Goal: Task Accomplishment & Management: Use online tool/utility

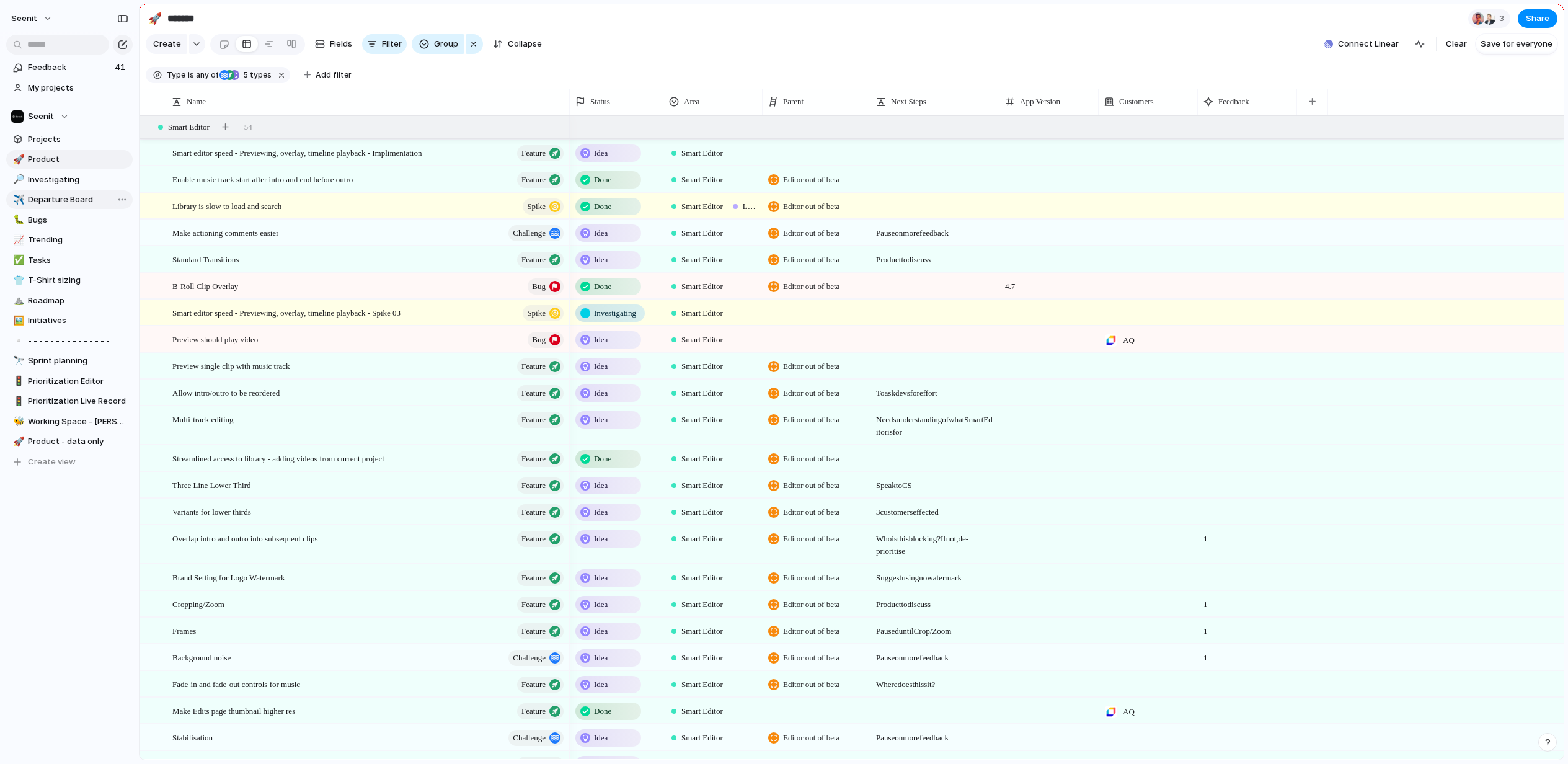
click at [65, 199] on span "Departure Board" at bounding box center [78, 199] width 100 height 12
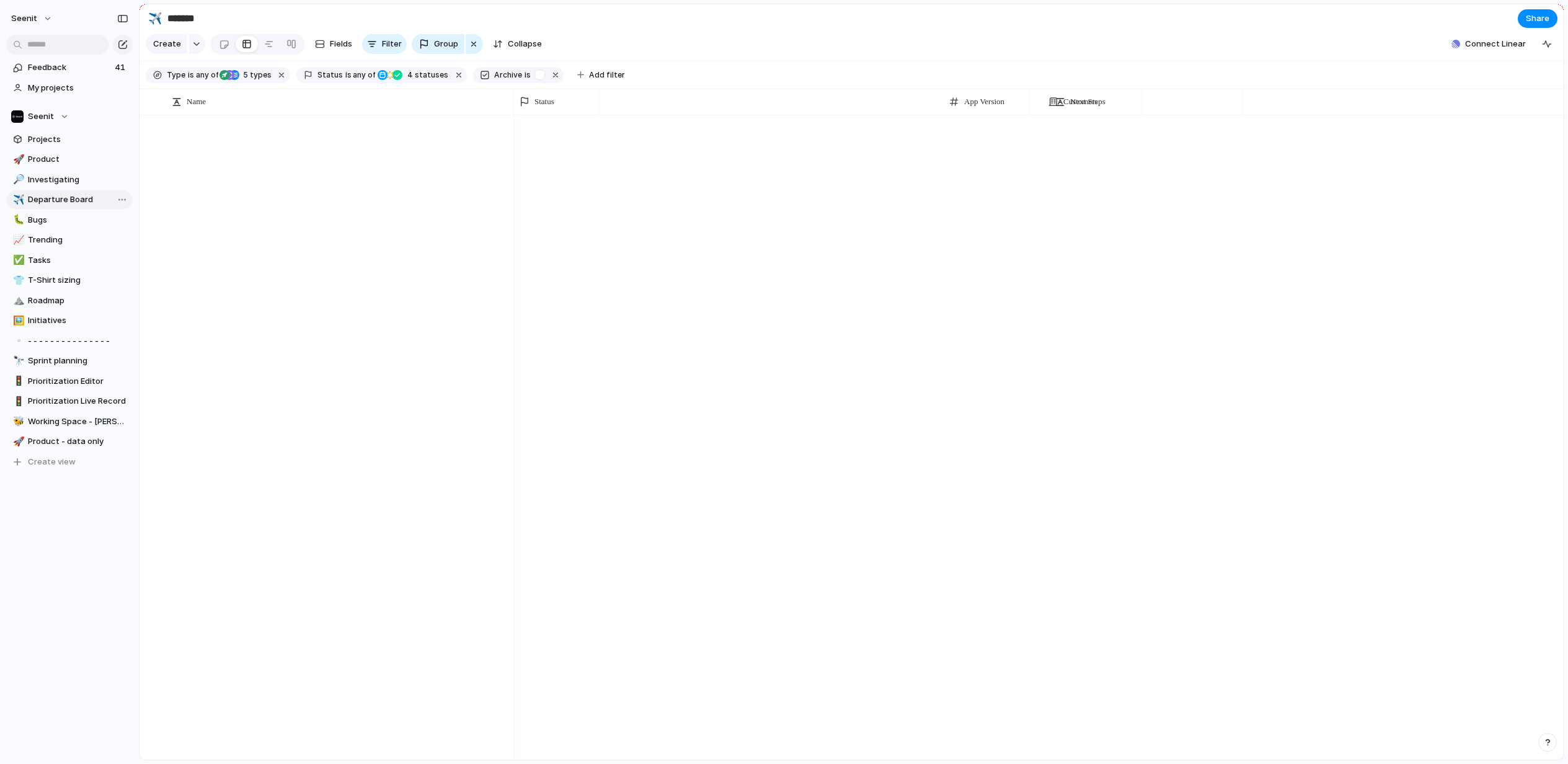
type input "**********"
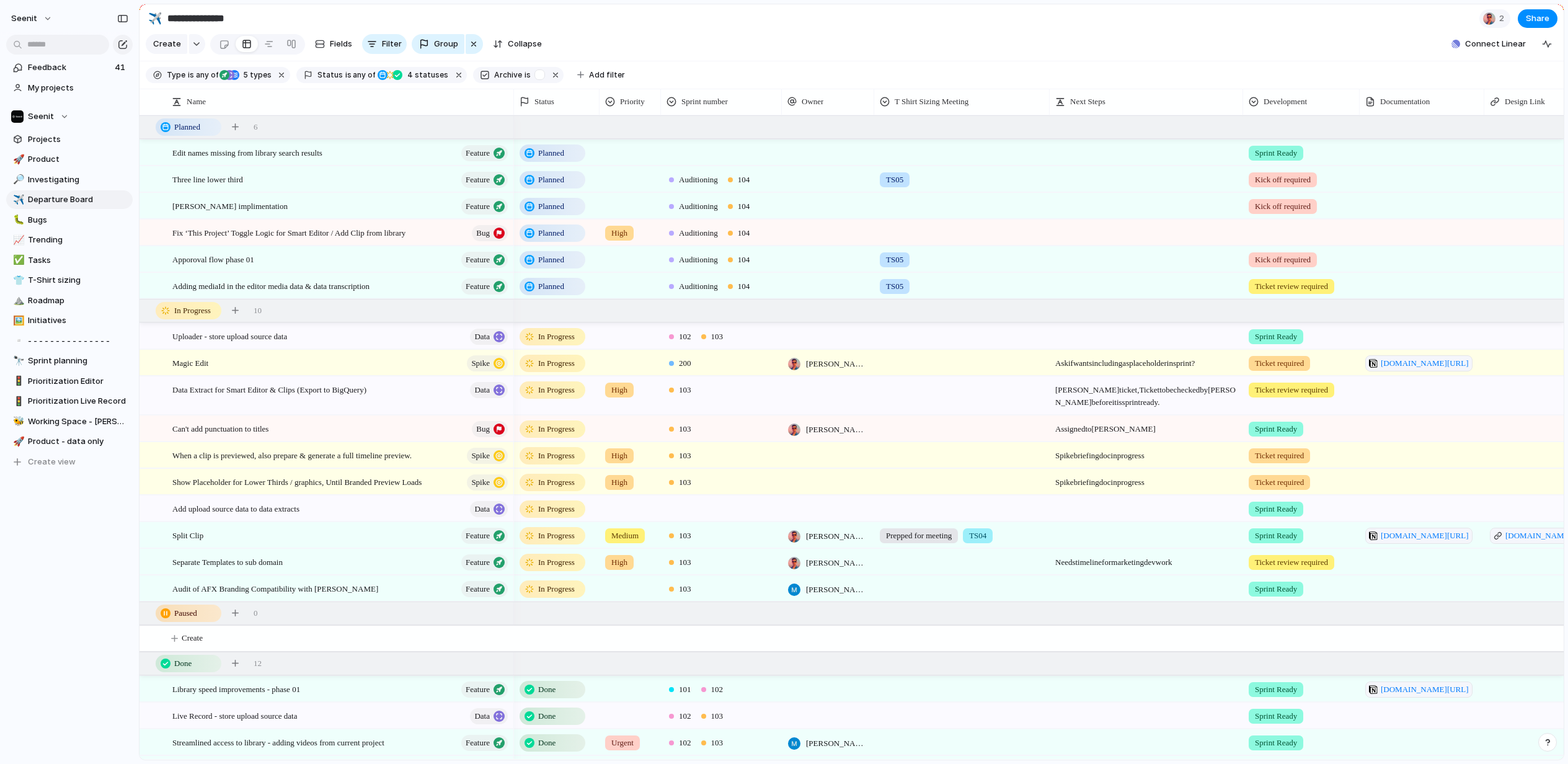
click at [552, 207] on span "Planned" at bounding box center [551, 206] width 26 height 12
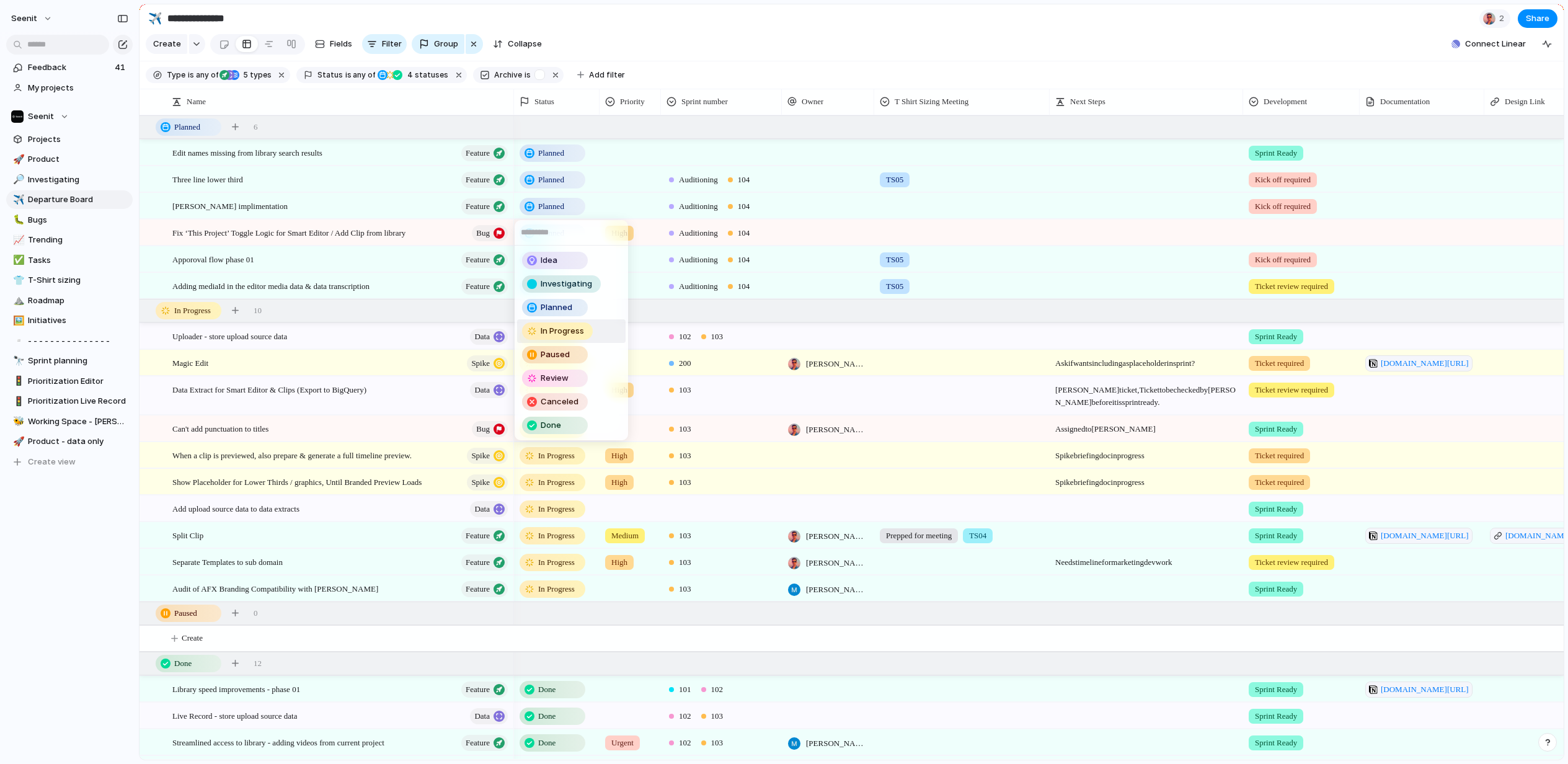
click at [561, 332] on span "In Progress" at bounding box center [562, 331] width 44 height 12
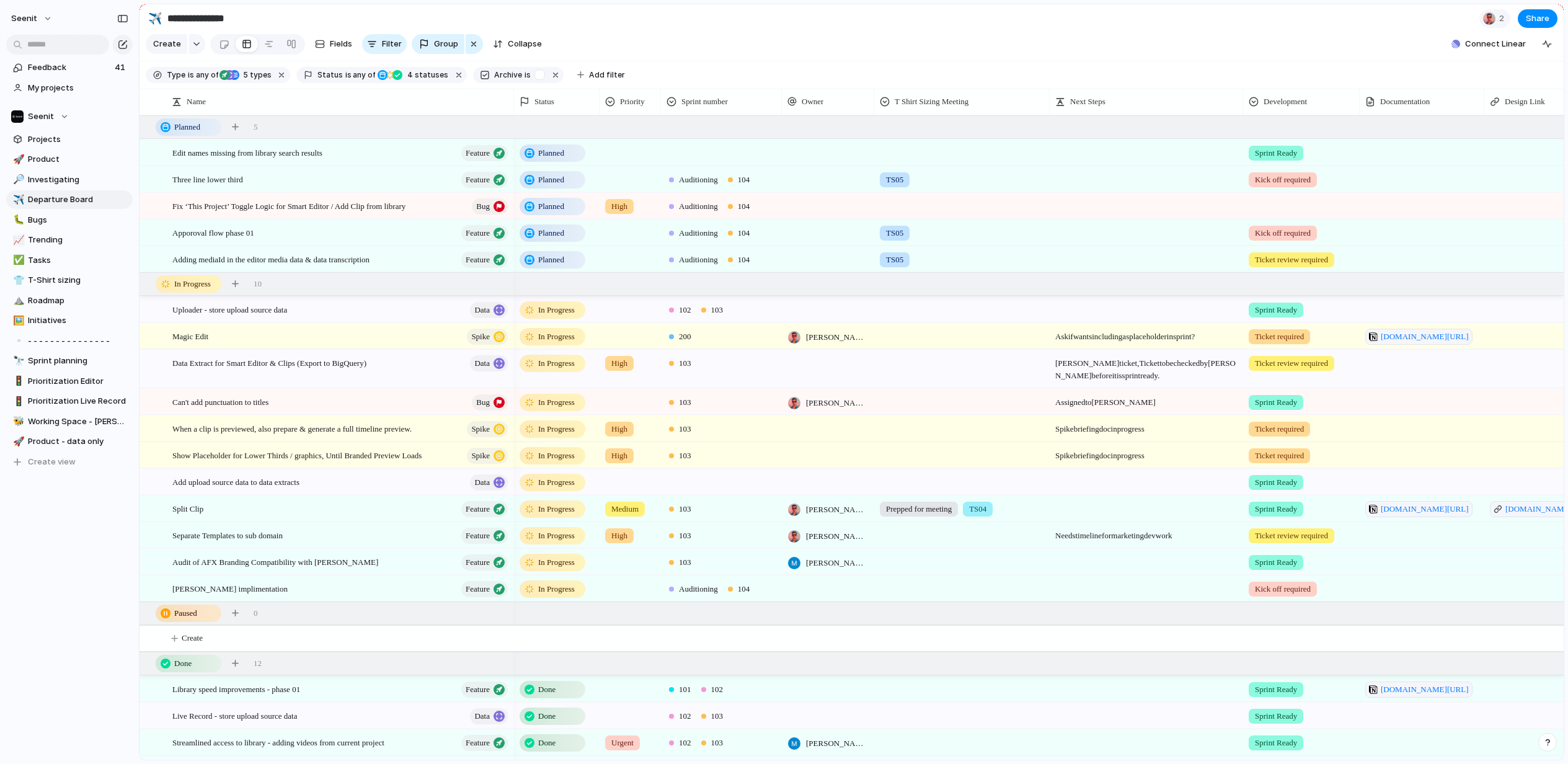
scroll to position [21, 0]
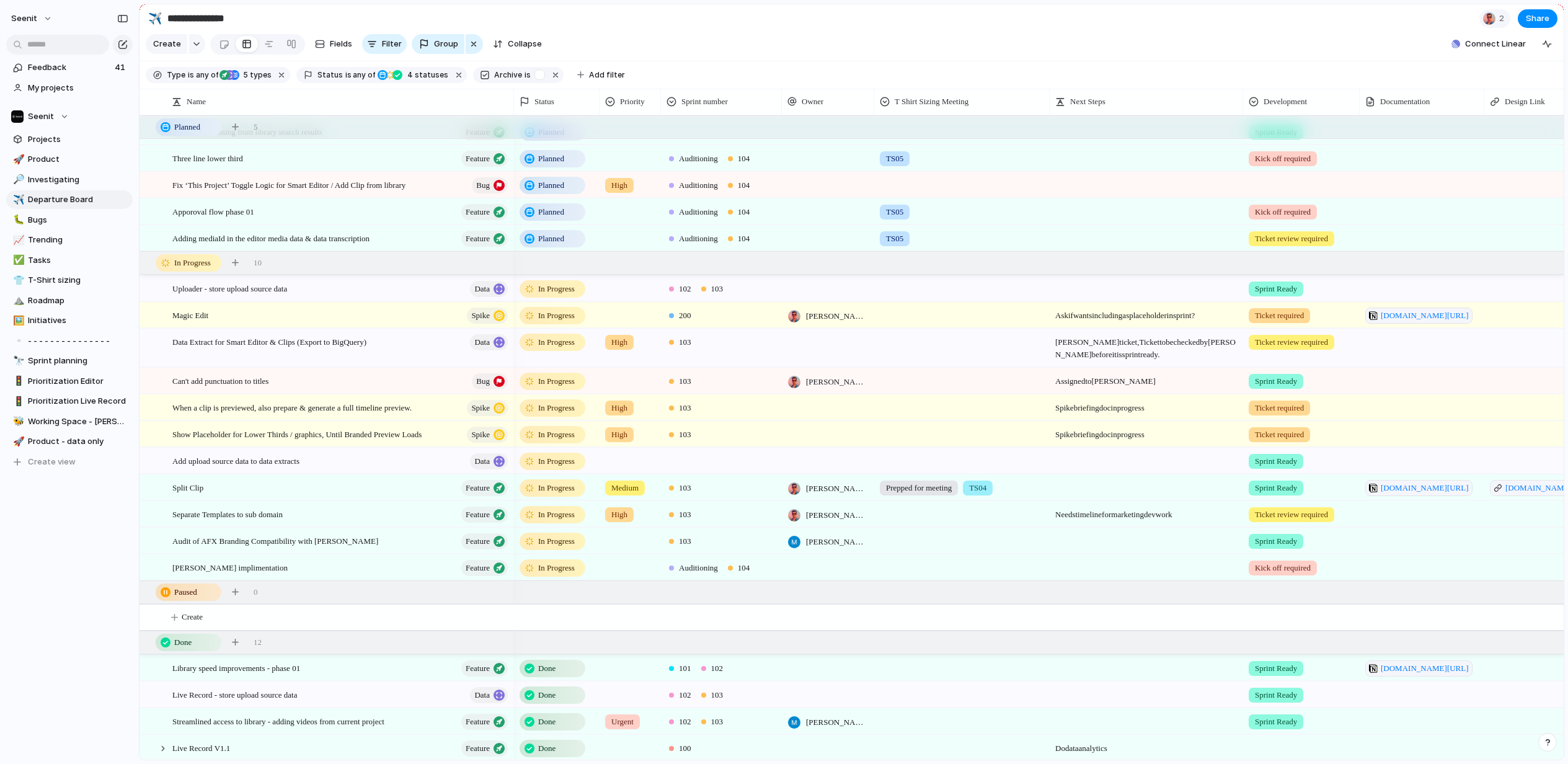
click at [696, 570] on span "Auditioning" at bounding box center [698, 567] width 39 height 12
click at [675, 722] on div at bounding box center [674, 725] width 22 height 22
click at [801, 573] on div "100 101 UX Backlog 200 102 103 Auditioning 104" at bounding box center [784, 382] width 1568 height 764
click at [560, 462] on span "In Progress" at bounding box center [556, 461] width 36 height 12
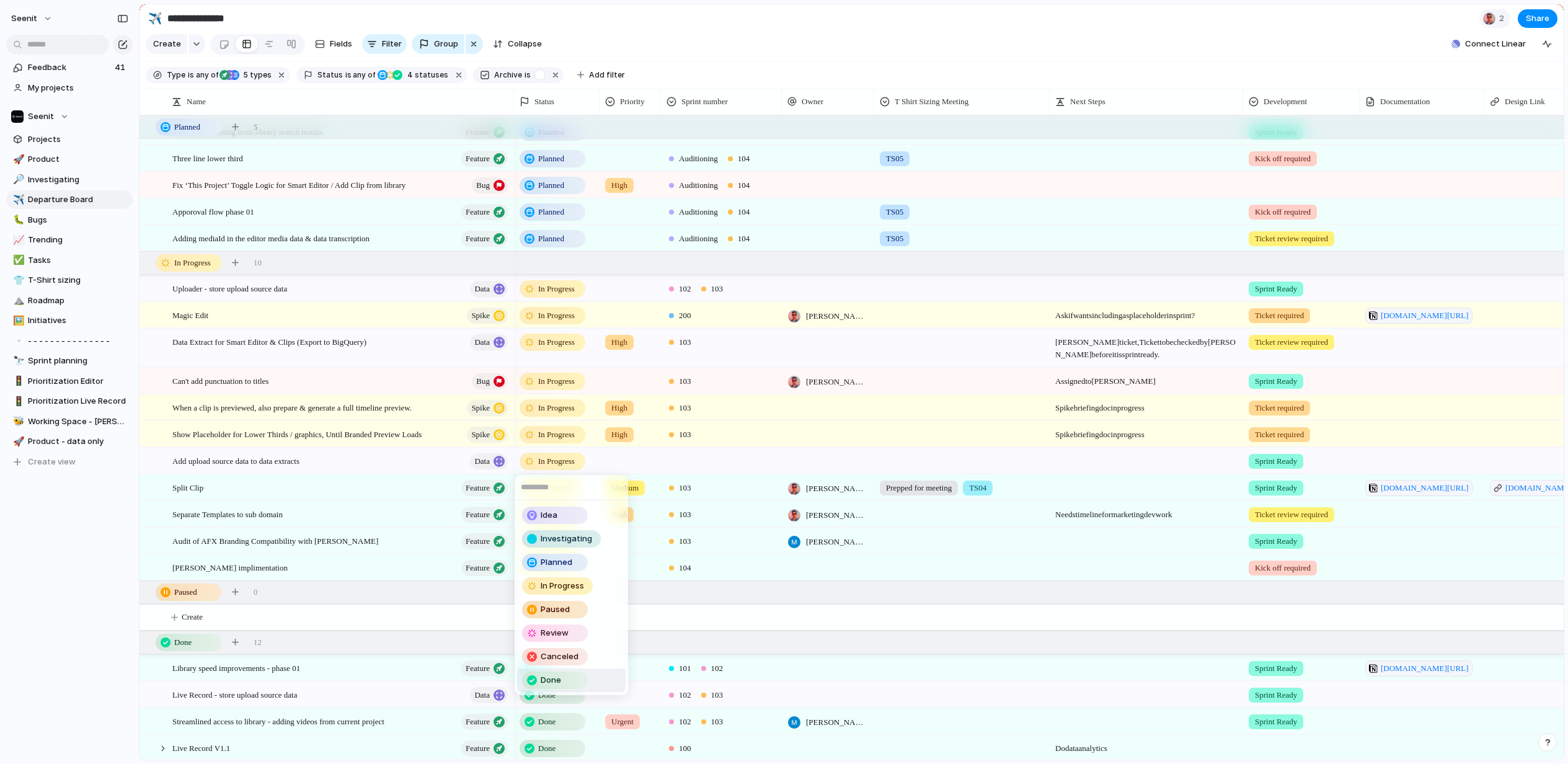
click at [553, 677] on span "Done" at bounding box center [550, 680] width 20 height 12
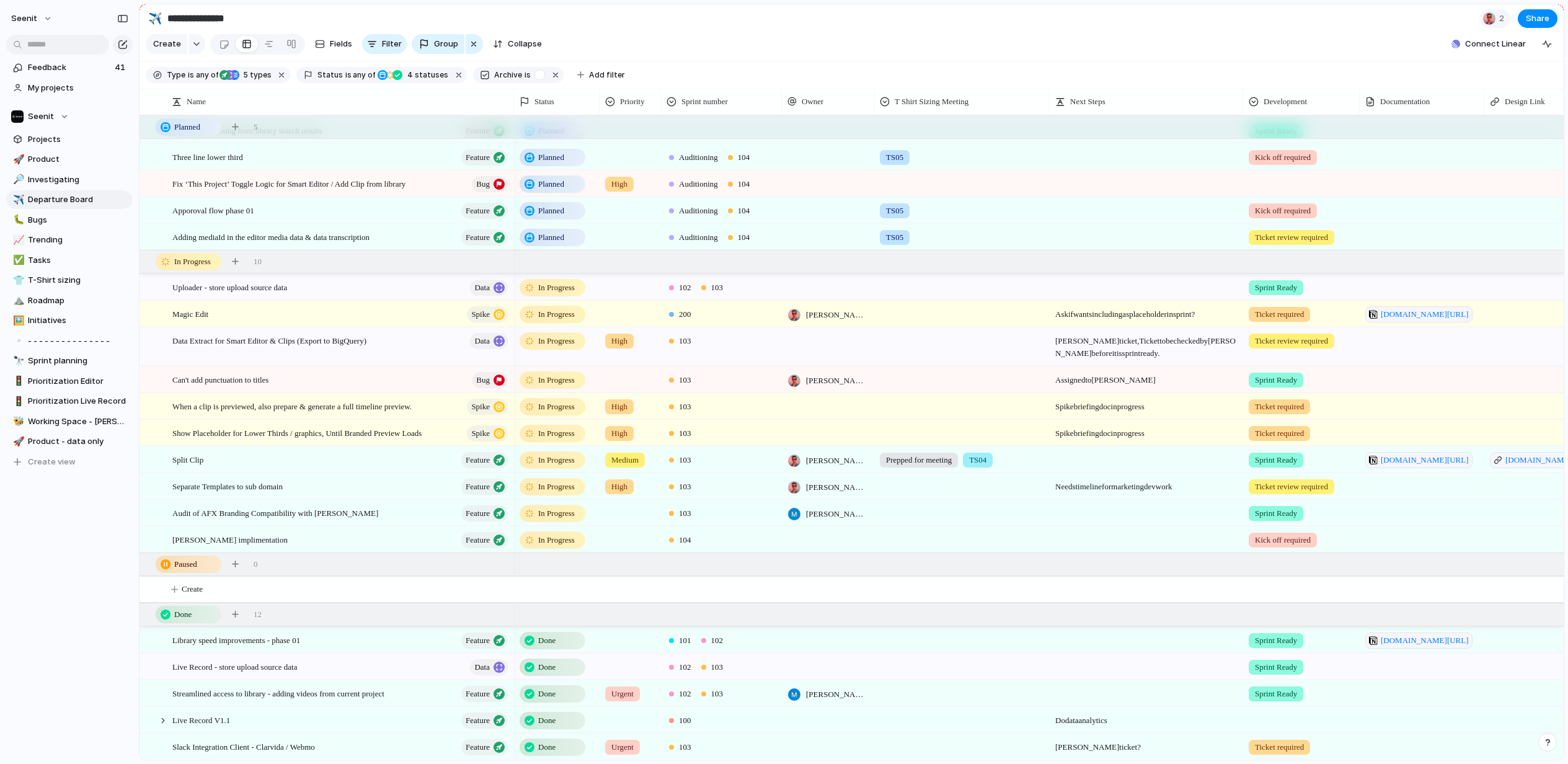
scroll to position [0, 0]
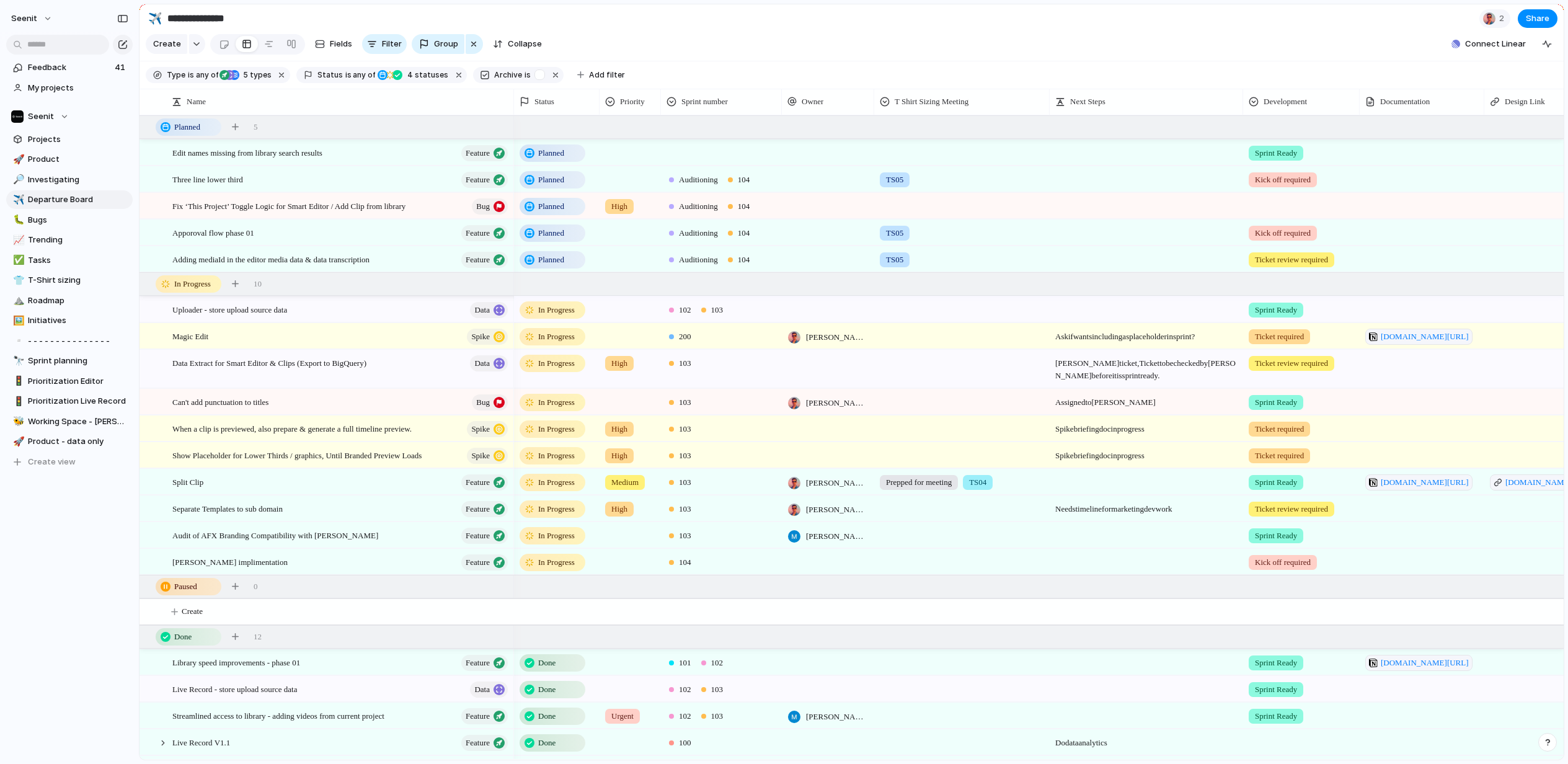
click at [558, 311] on span "In Progress" at bounding box center [556, 309] width 36 height 12
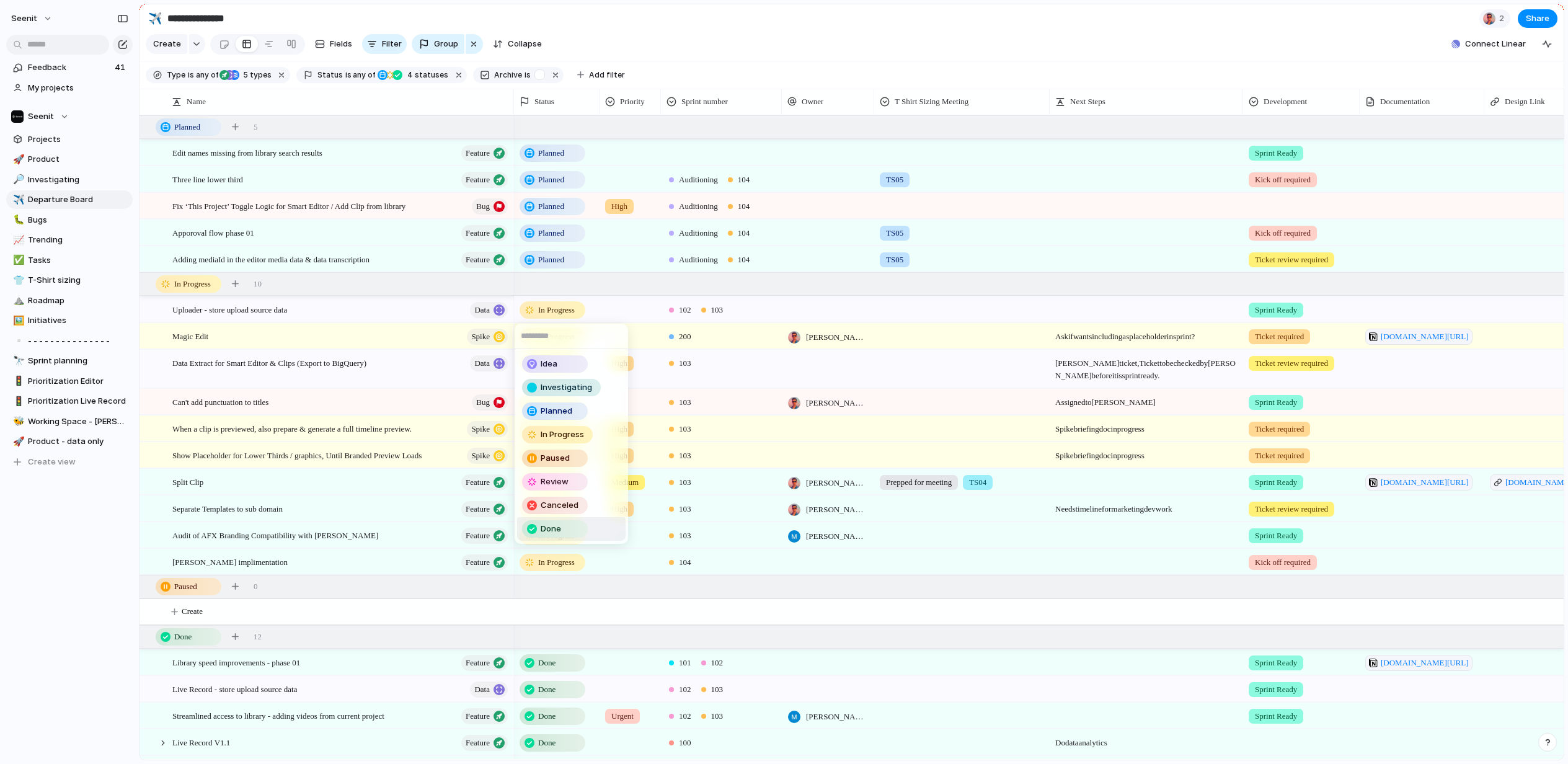
click at [549, 527] on span "Done" at bounding box center [550, 528] width 20 height 12
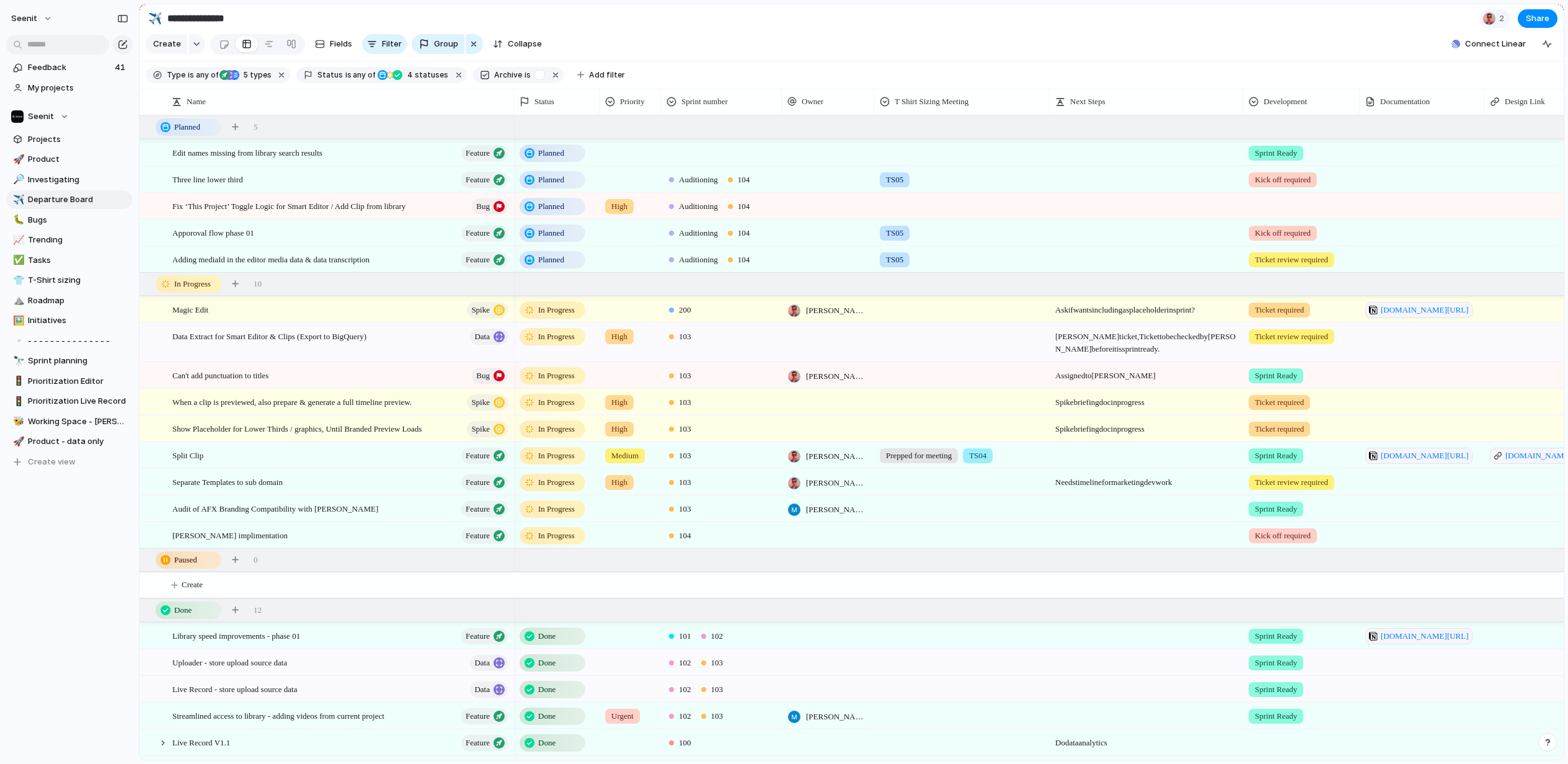
click at [550, 339] on span "In Progress" at bounding box center [556, 336] width 36 height 12
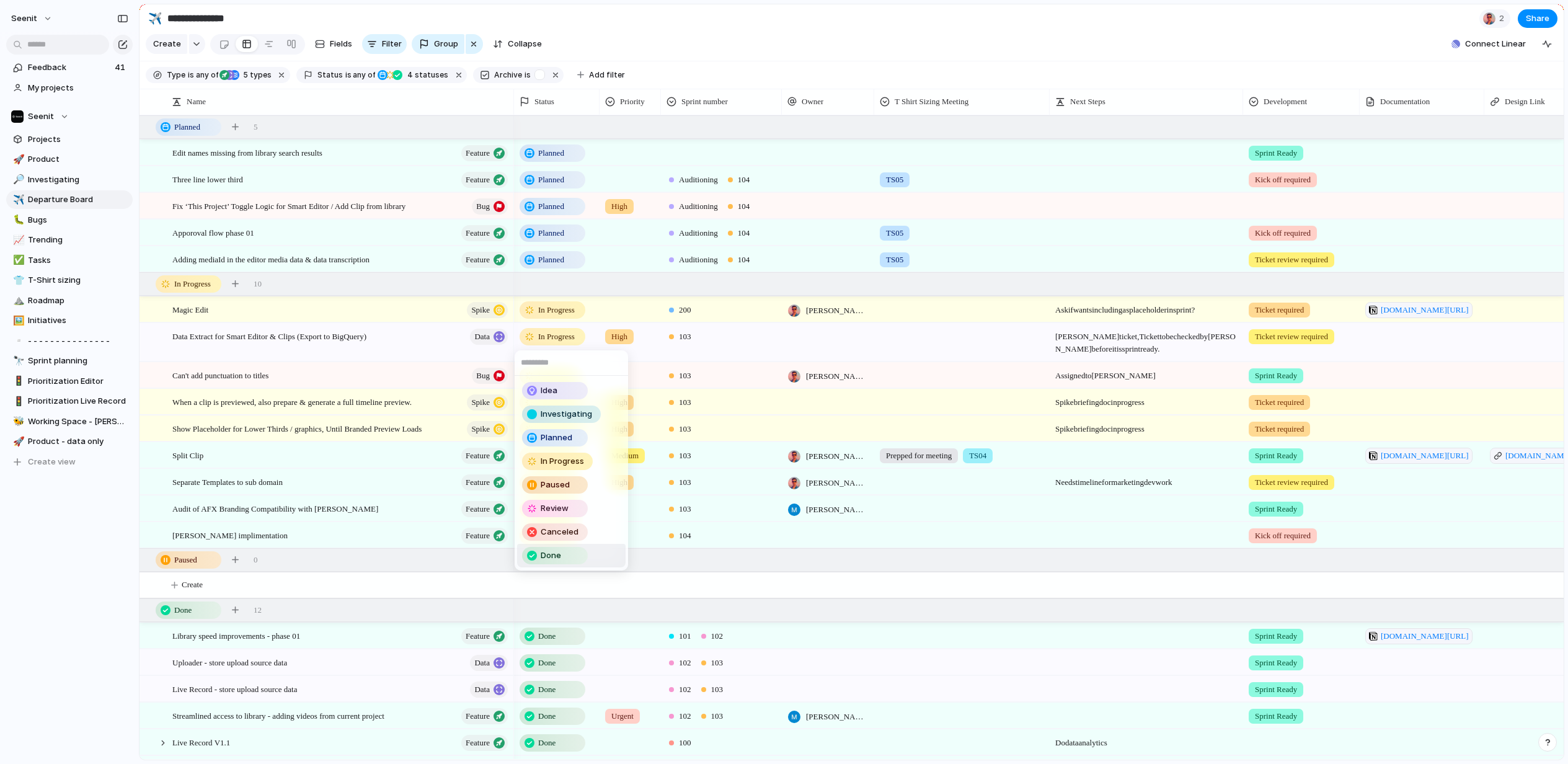
click at [549, 555] on span "Done" at bounding box center [550, 555] width 20 height 12
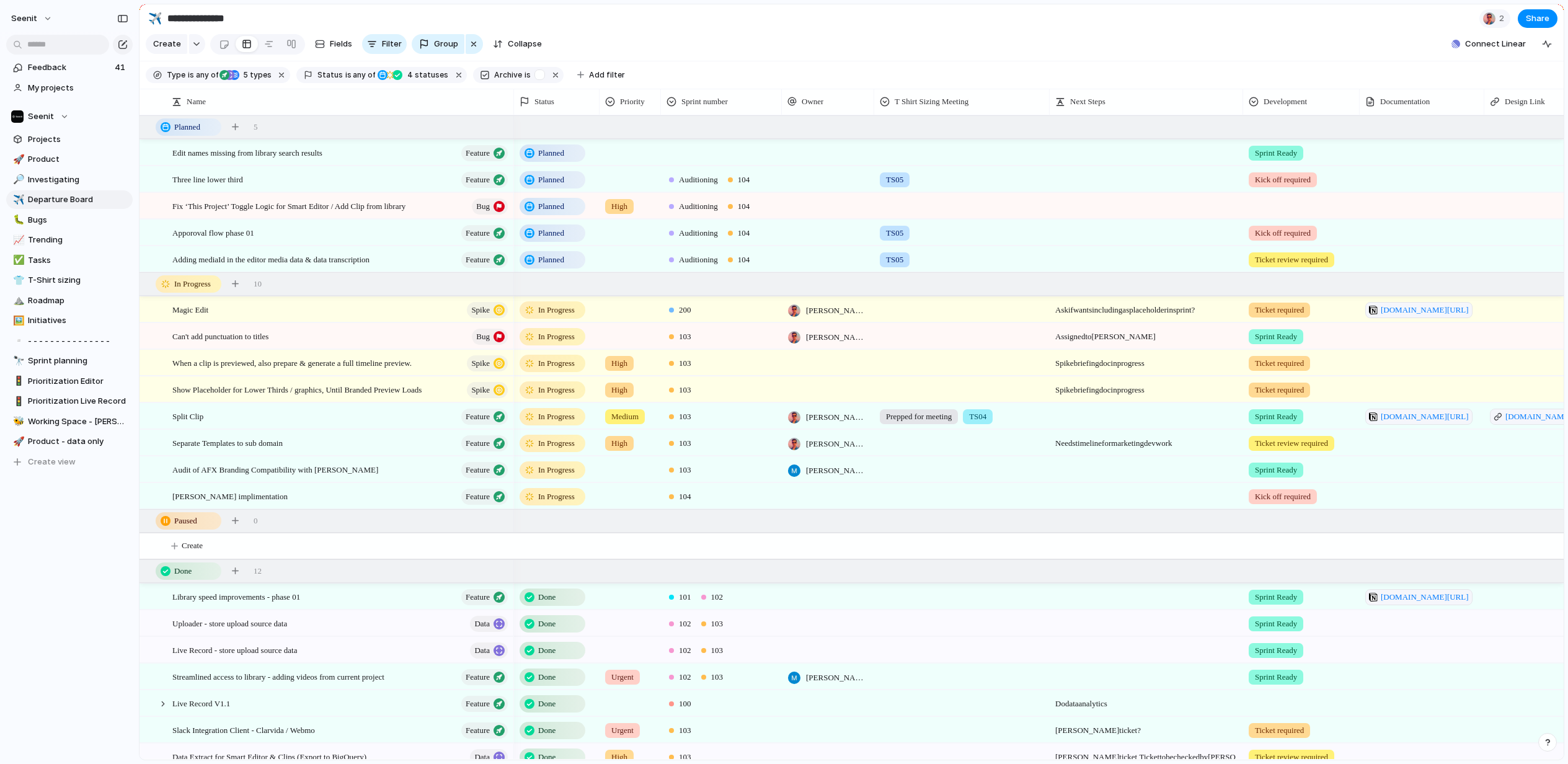
click at [556, 469] on span "In Progress" at bounding box center [556, 470] width 36 height 12
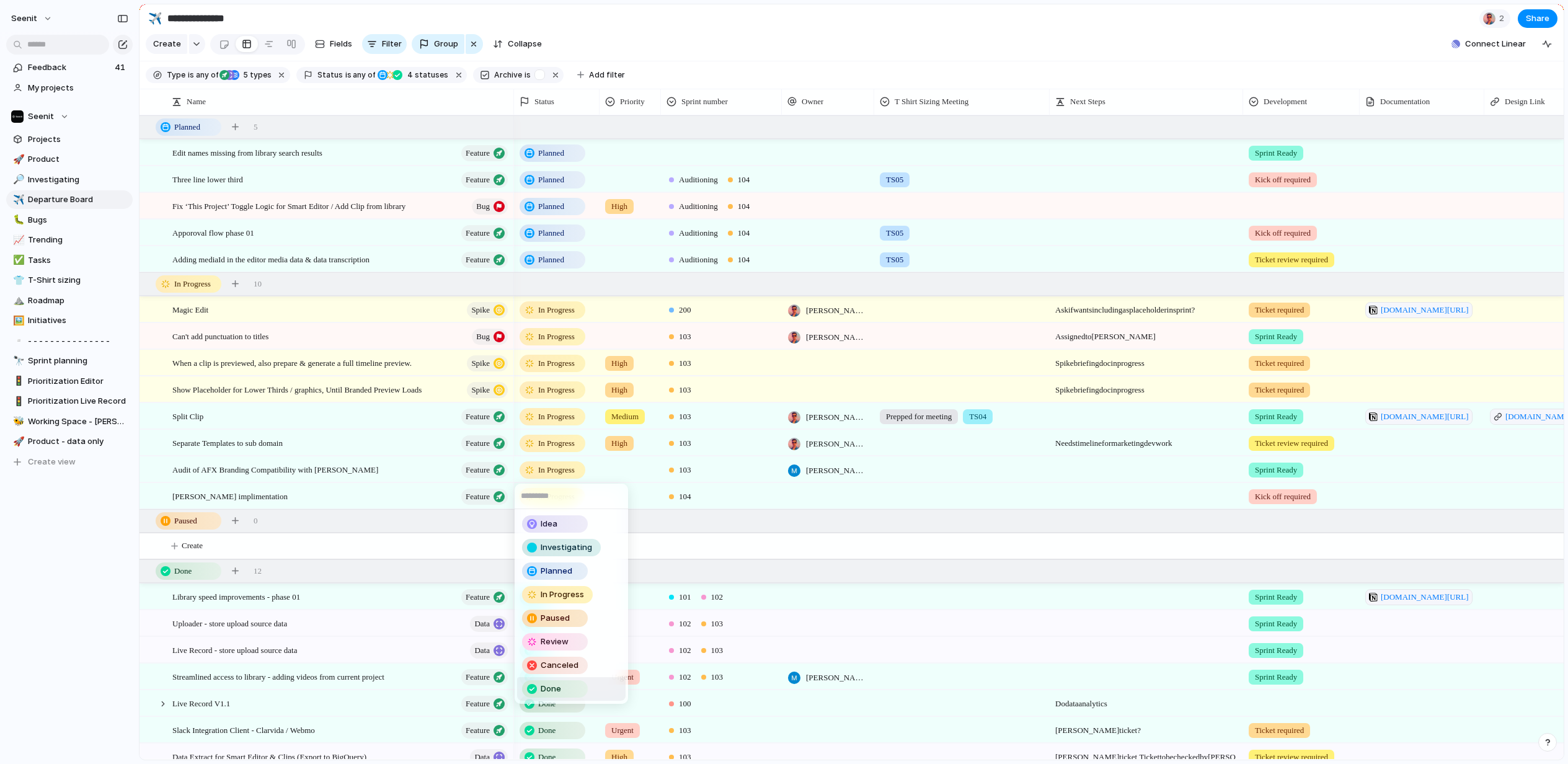
click at [559, 689] on span "Done" at bounding box center [550, 689] width 20 height 12
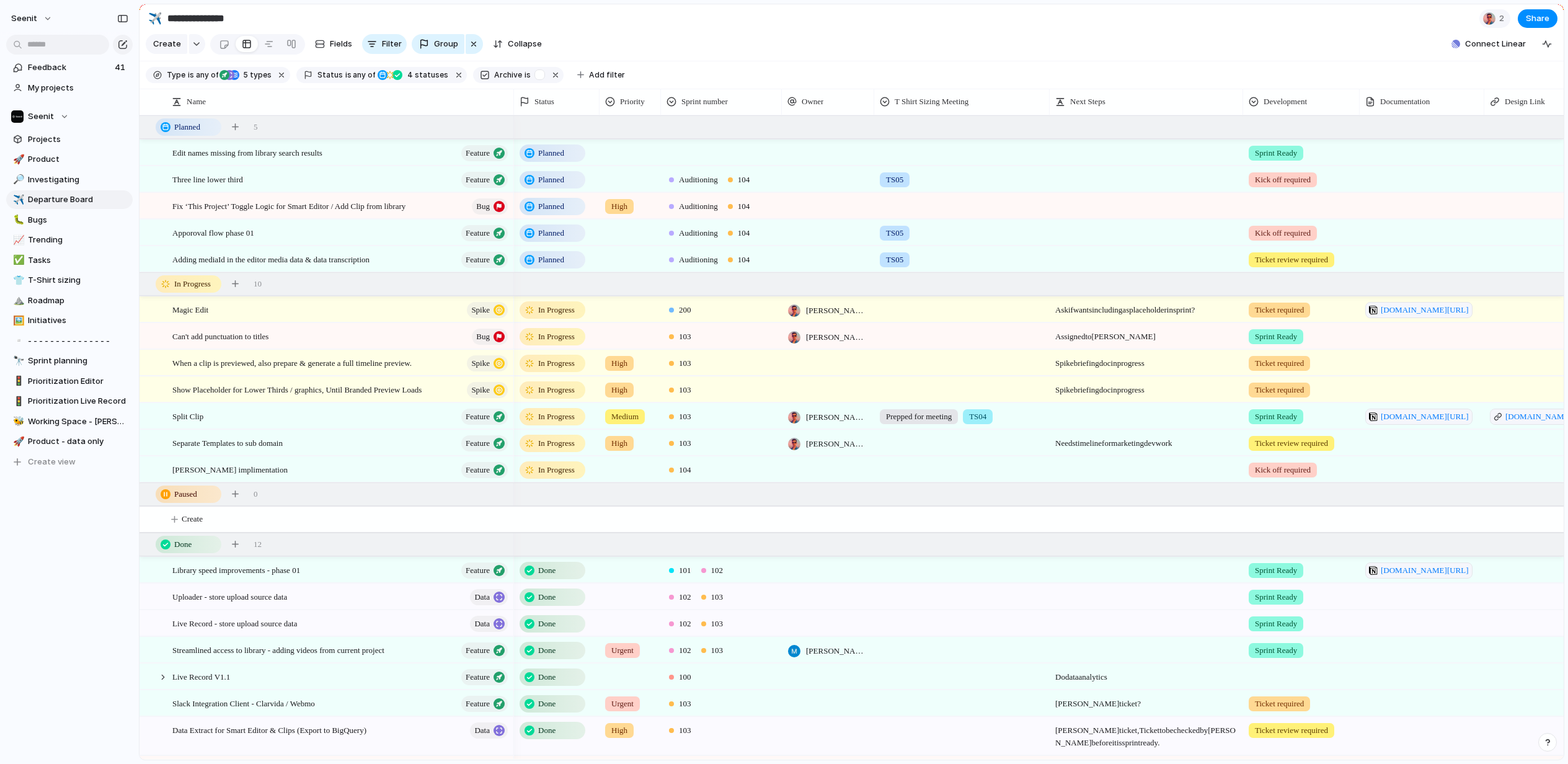
click at [691, 446] on span "103" at bounding box center [684, 443] width 12 height 12
click at [675, 641] on div at bounding box center [674, 642] width 22 height 22
click at [731, 425] on div "100 101 UX Backlog 200 102 103 Auditioning 104" at bounding box center [784, 382] width 1568 height 764
click at [697, 419] on div "103" at bounding box center [722, 413] width 120 height 20
click at [675, 617] on div at bounding box center [674, 616] width 22 height 22
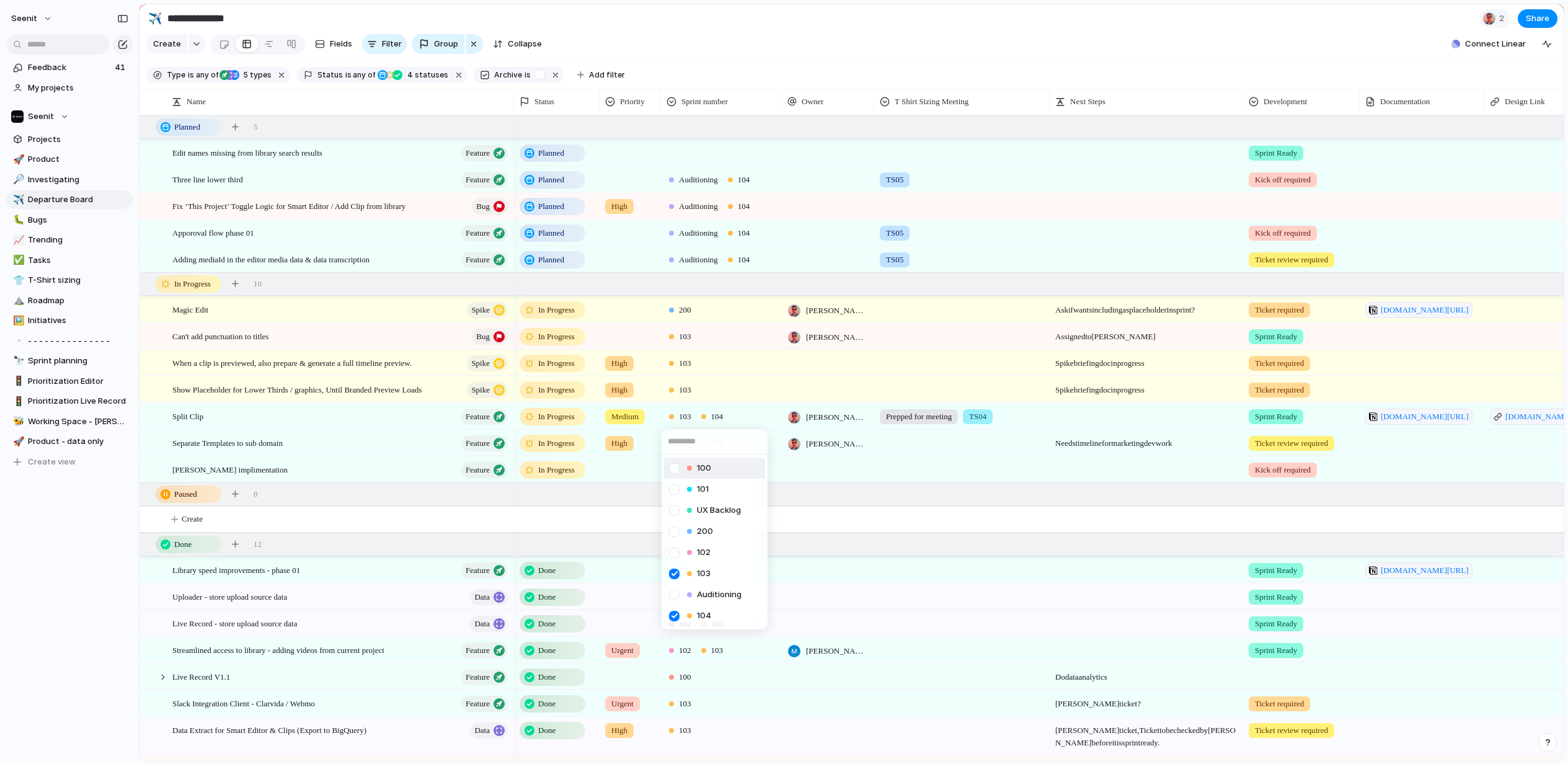
click at [741, 401] on div "100 101 UX Backlog 200 102 103 Auditioning 104" at bounding box center [784, 382] width 1568 height 764
click at [674, 336] on div "103" at bounding box center [680, 336] width 23 height 12
click at [676, 536] on div at bounding box center [674, 536] width 22 height 22
click at [783, 374] on div "100 101 UX Backlog 200 102 103 Auditioning 104" at bounding box center [784, 382] width 1568 height 764
click at [553, 207] on span "Planned" at bounding box center [551, 206] width 26 height 12
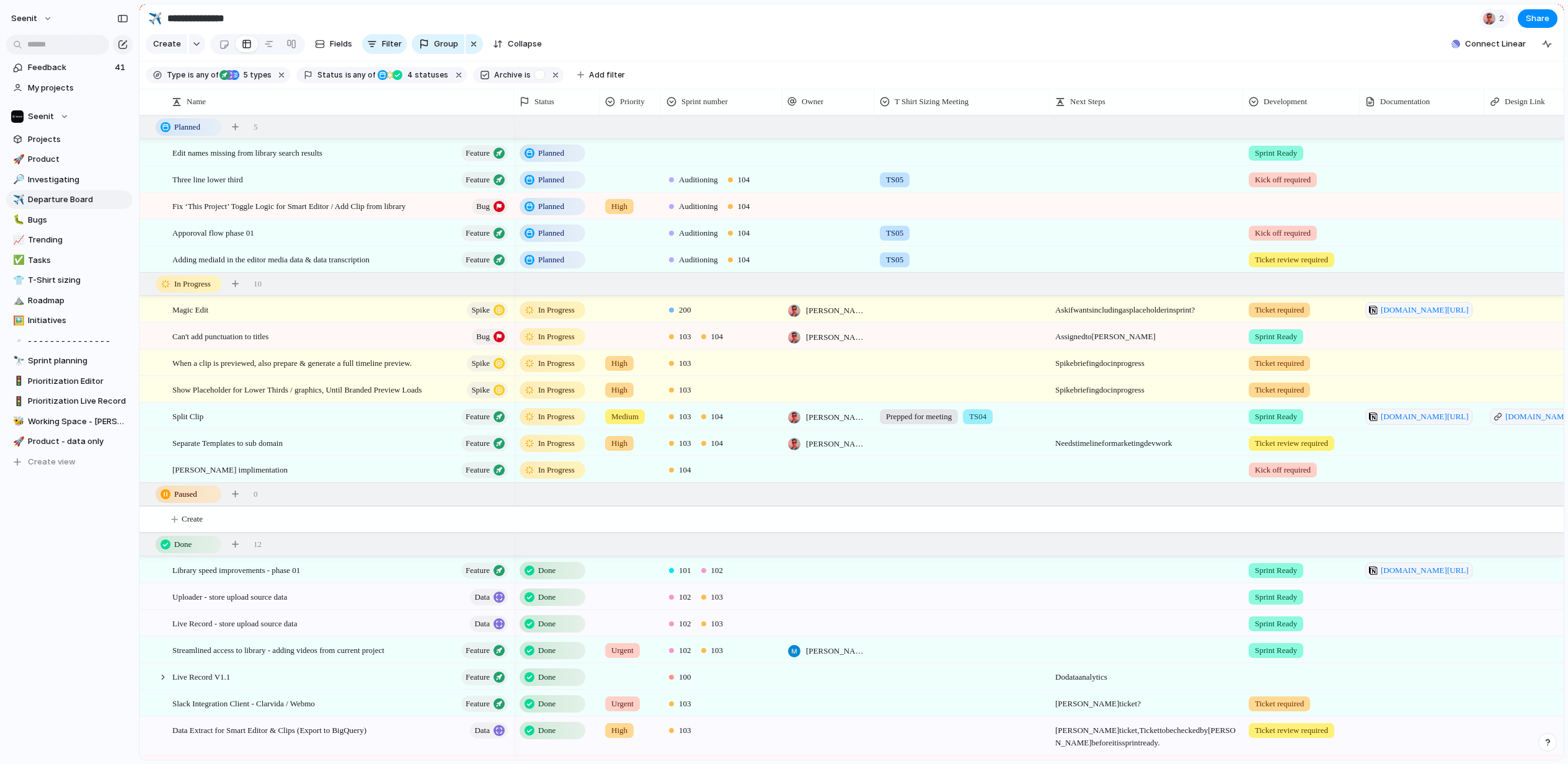
click at [553, 207] on div "Idea Investigating Planned In Progress Paused Review Canceled Done" at bounding box center [784, 382] width 1568 height 764
click at [553, 207] on span "Planned" at bounding box center [551, 206] width 26 height 12
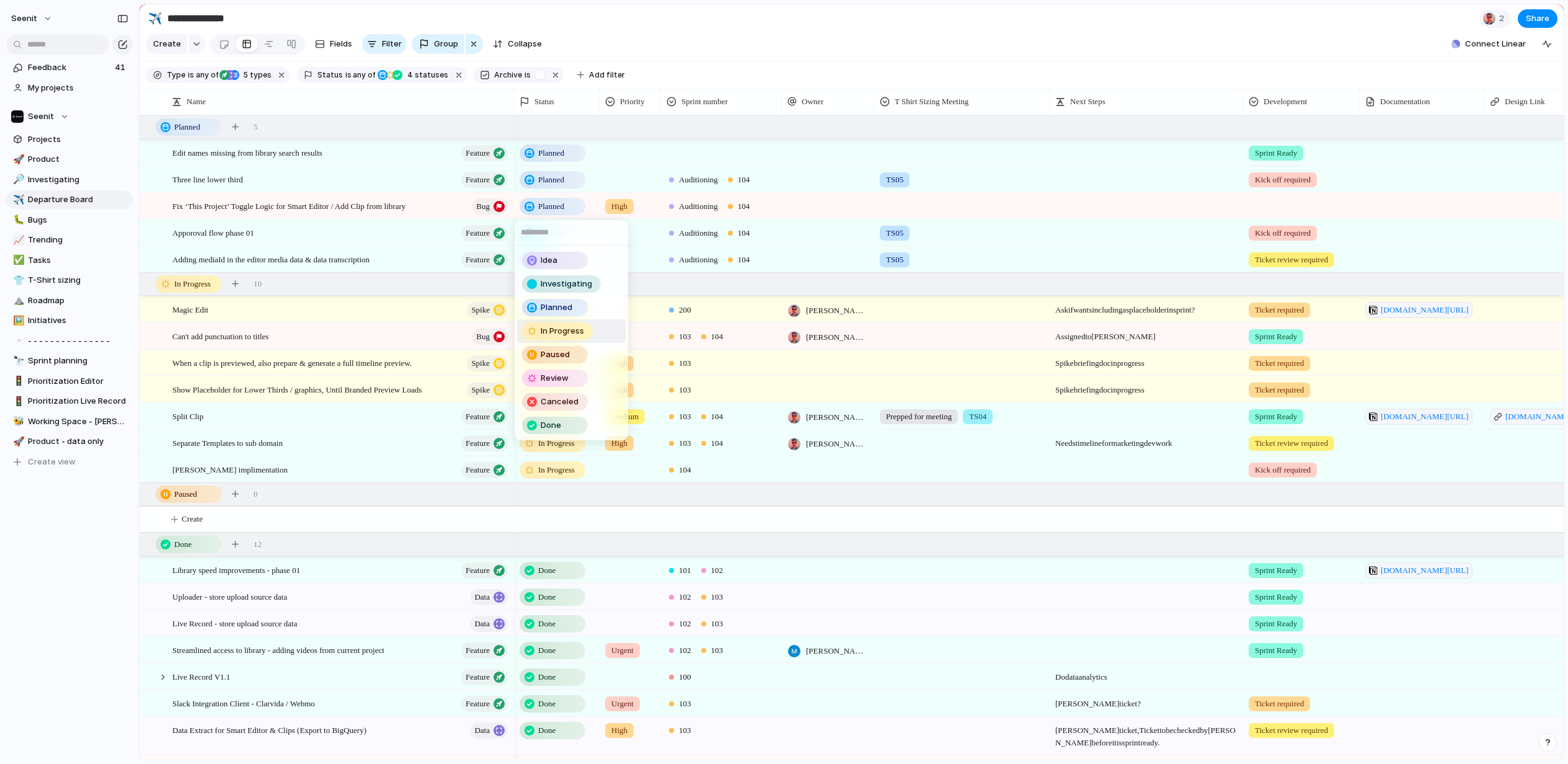
click at [557, 330] on span "In Progress" at bounding box center [562, 331] width 44 height 12
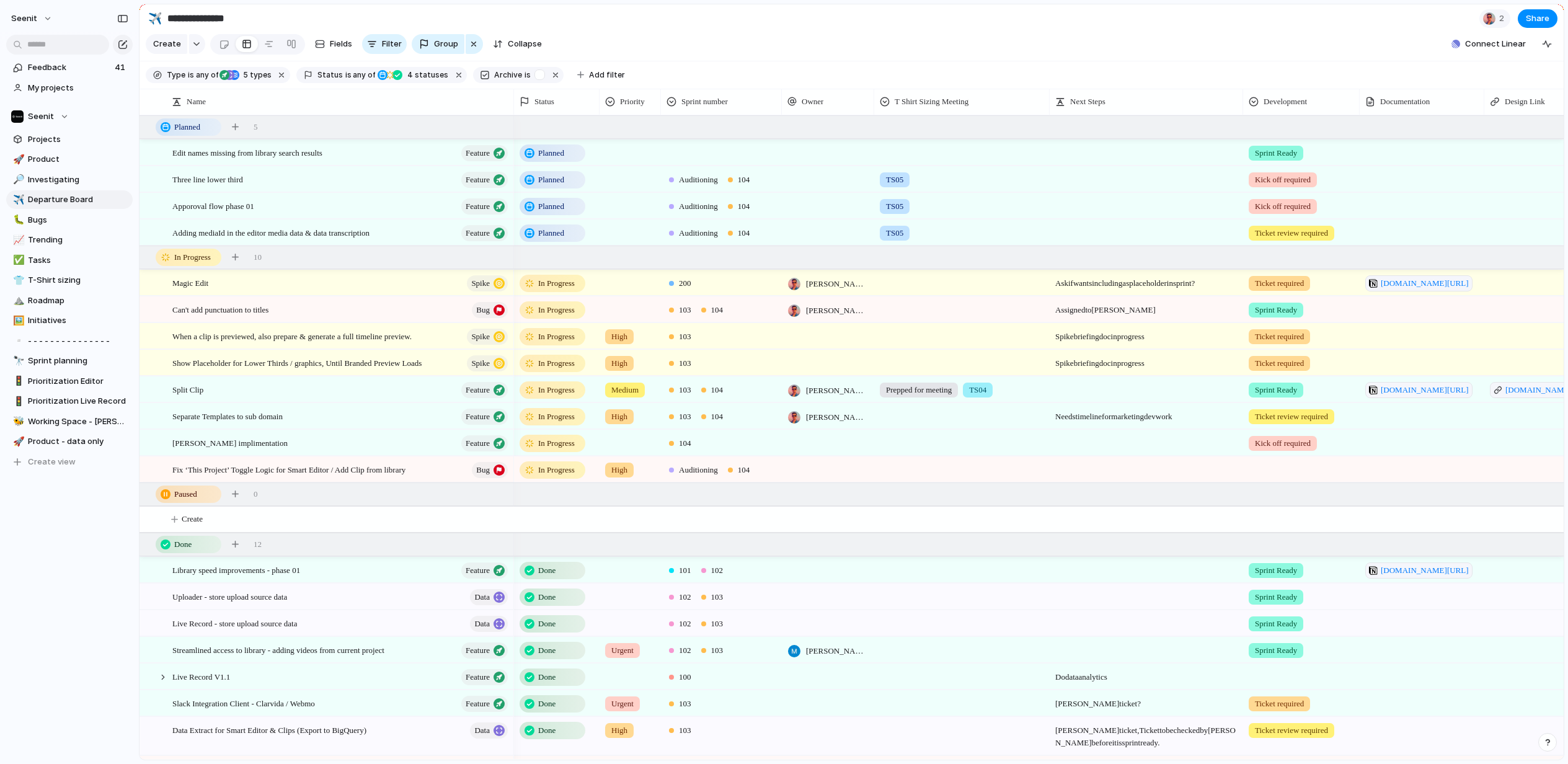
click at [690, 470] on span "Auditioning" at bounding box center [698, 470] width 39 height 12
click at [669, 647] on div at bounding box center [674, 648] width 22 height 22
click at [818, 493] on div "100 101 UX Backlog 200 102 103 Auditioning 104" at bounding box center [784, 382] width 1568 height 764
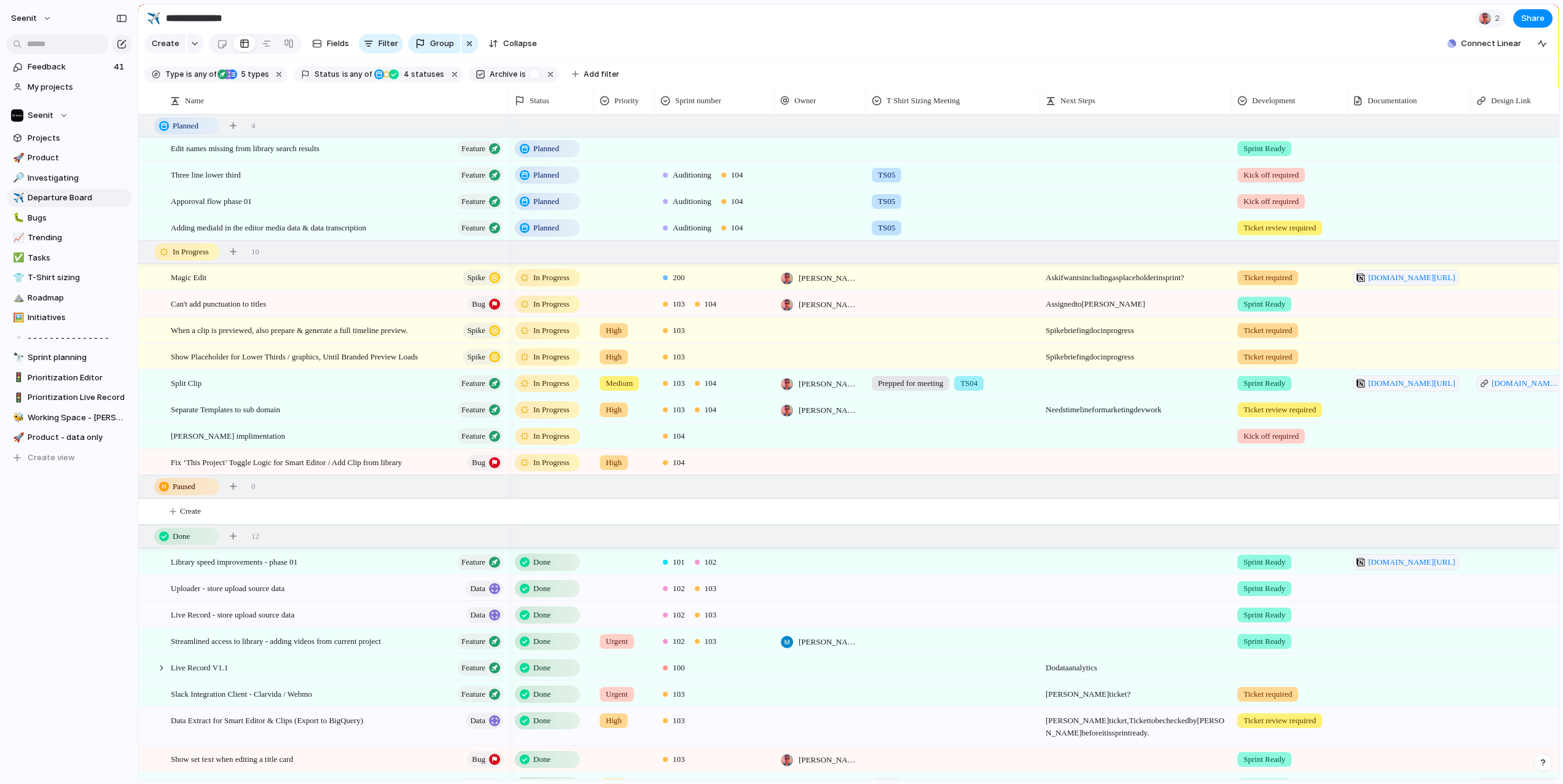
scroll to position [2, 0]
click at [915, 386] on span "Prepped for meeting" at bounding box center [910, 384] width 65 height 12
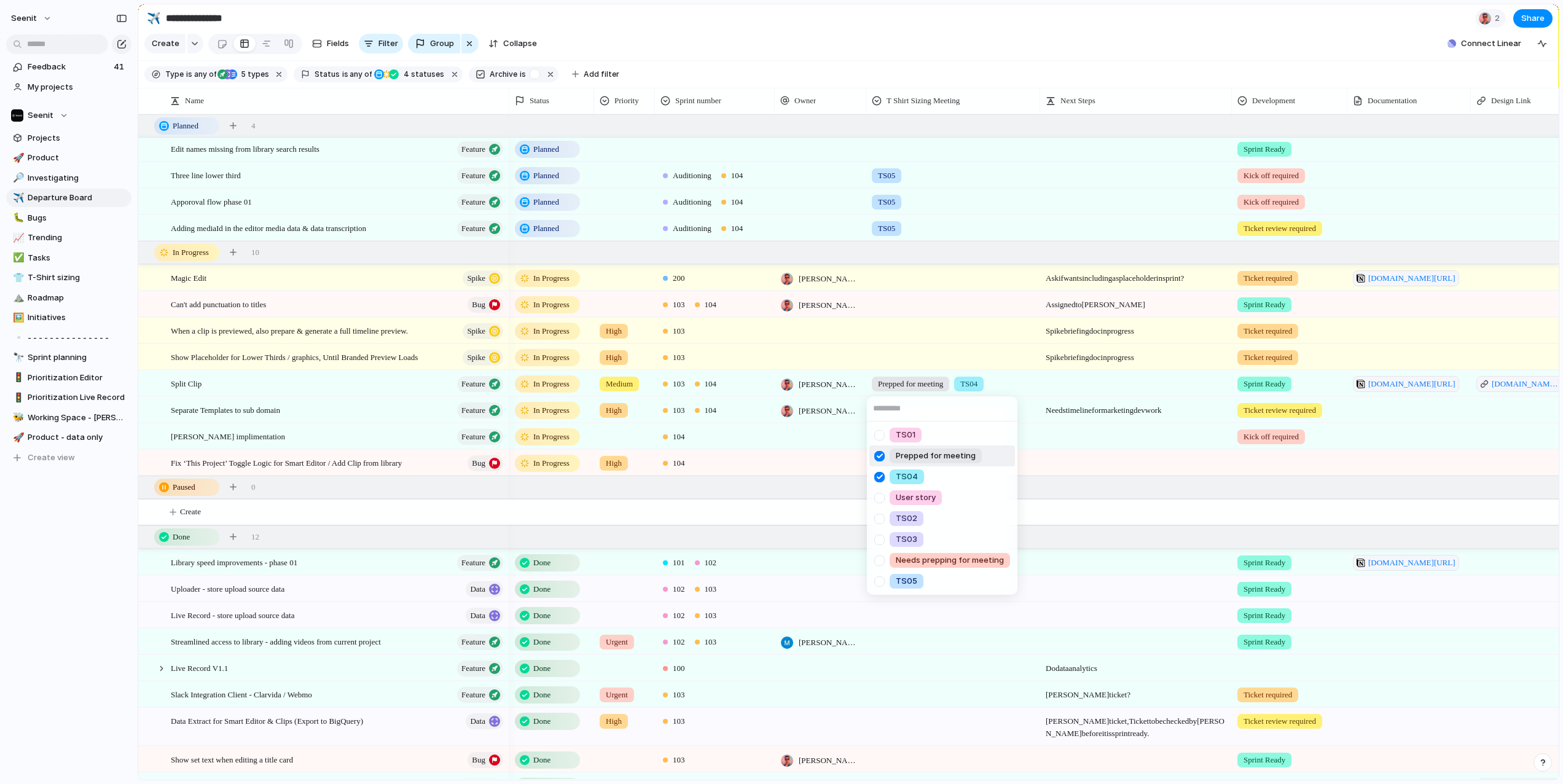
click at [882, 453] on div at bounding box center [879, 456] width 22 height 22
click at [938, 376] on div "TS01 Prepped for meeting TS04 User story TS02 TS03 Needs prepping for meeting T…" at bounding box center [781, 392] width 1563 height 784
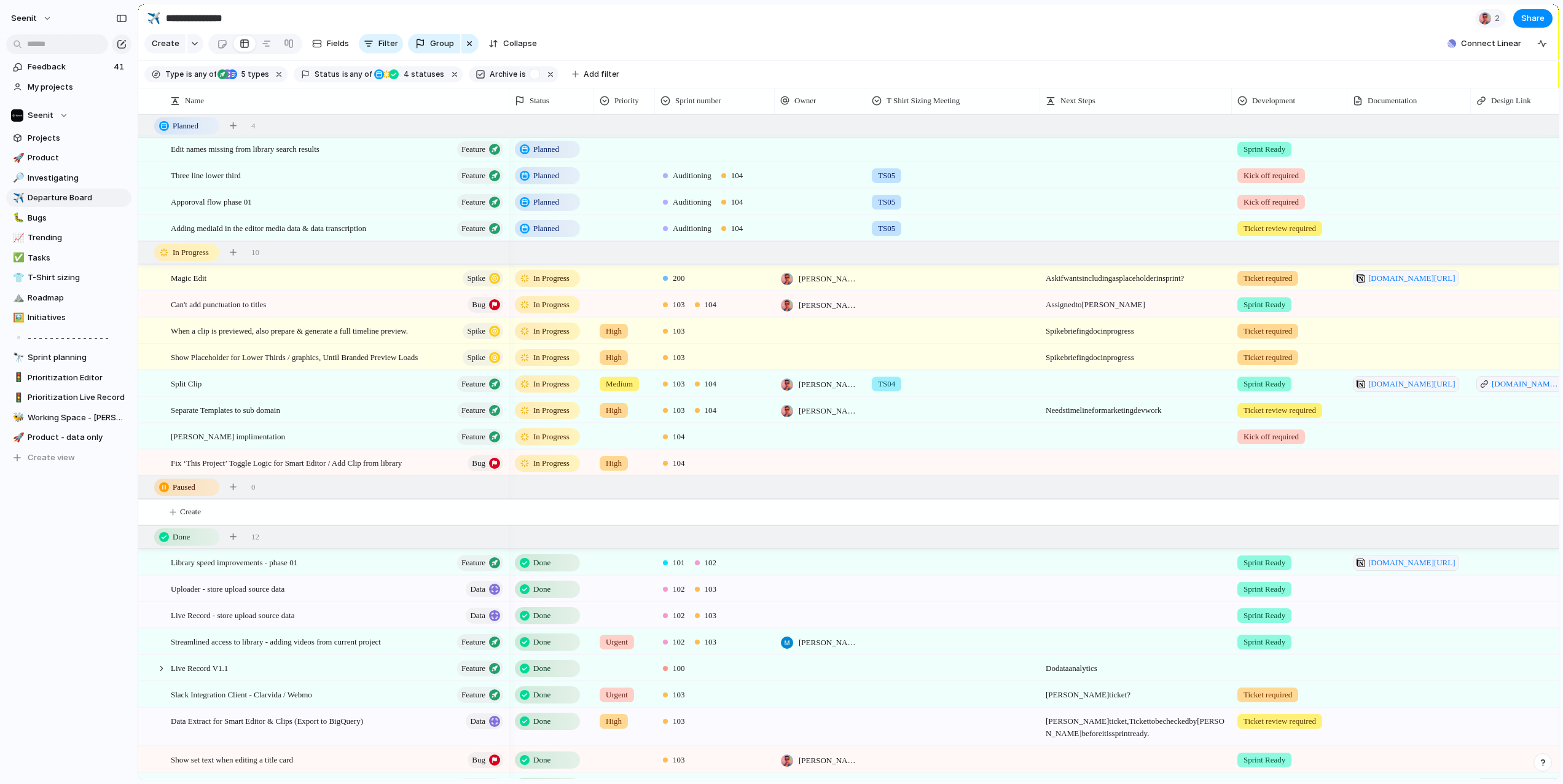
click at [1258, 439] on span "Kick off required" at bounding box center [1271, 437] width 55 height 12
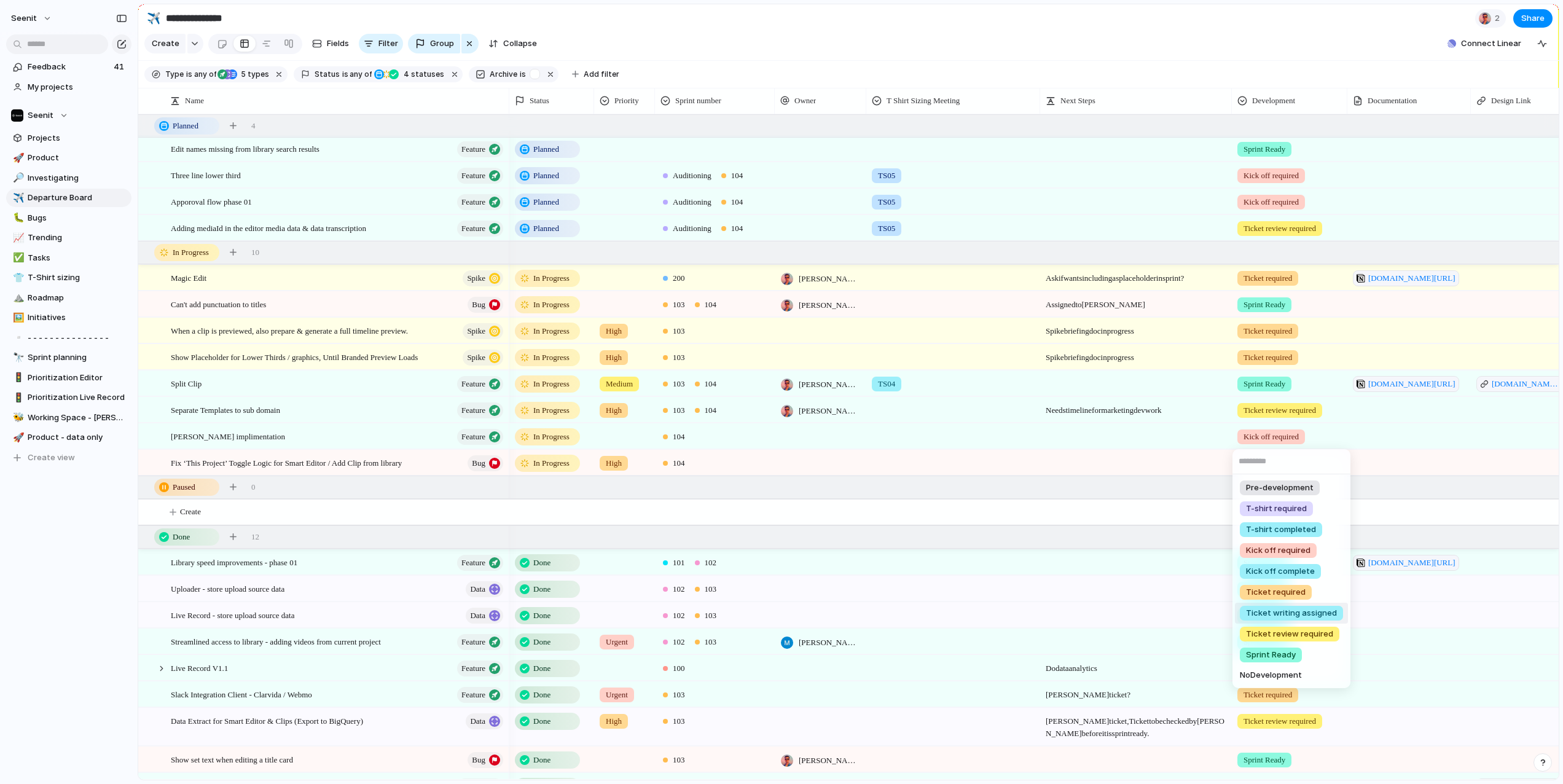
click at [1300, 615] on span "Ticket writing assigned" at bounding box center [1291, 612] width 91 height 12
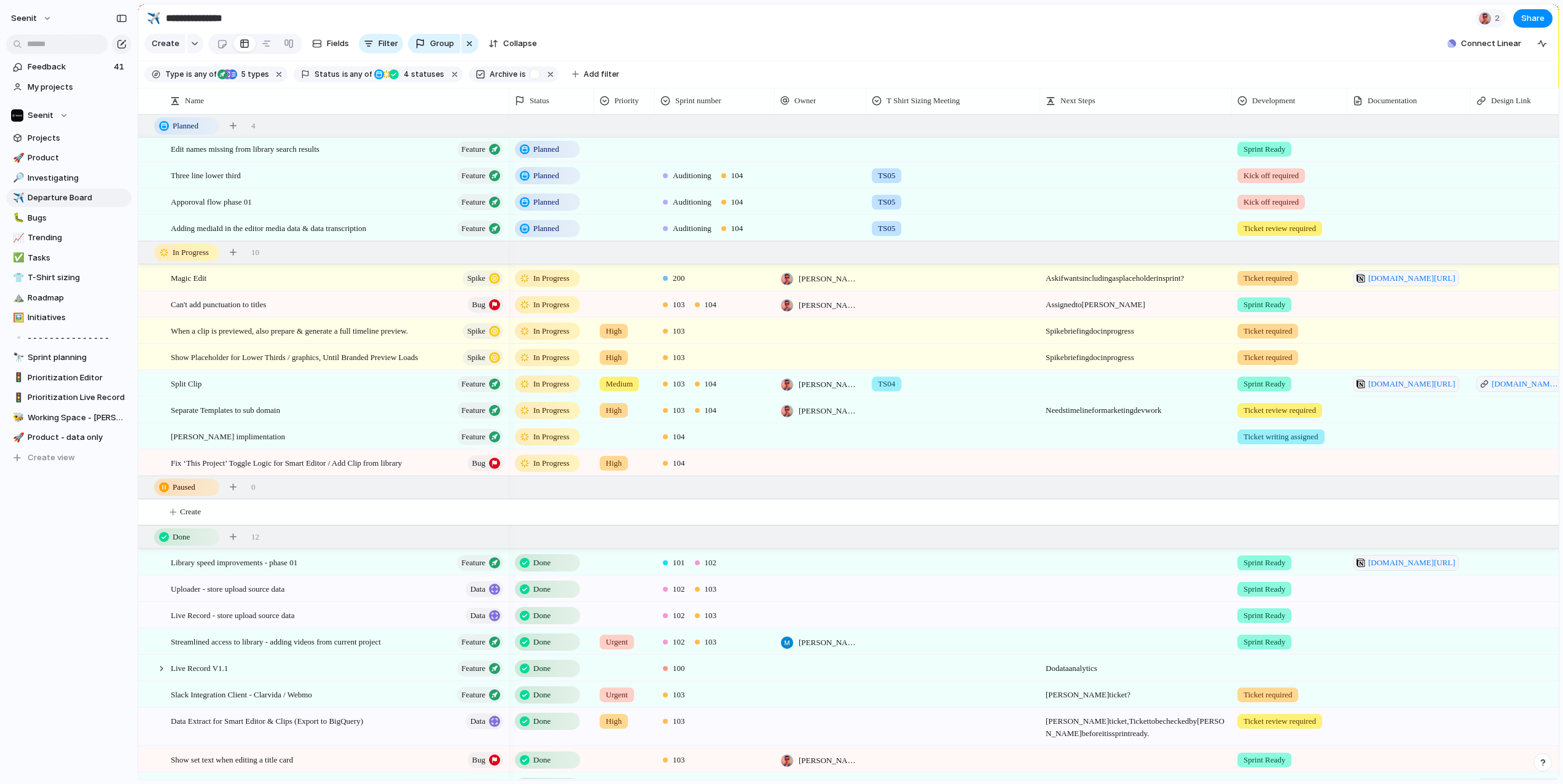
click at [1276, 467] on div at bounding box center [1289, 460] width 114 height 20
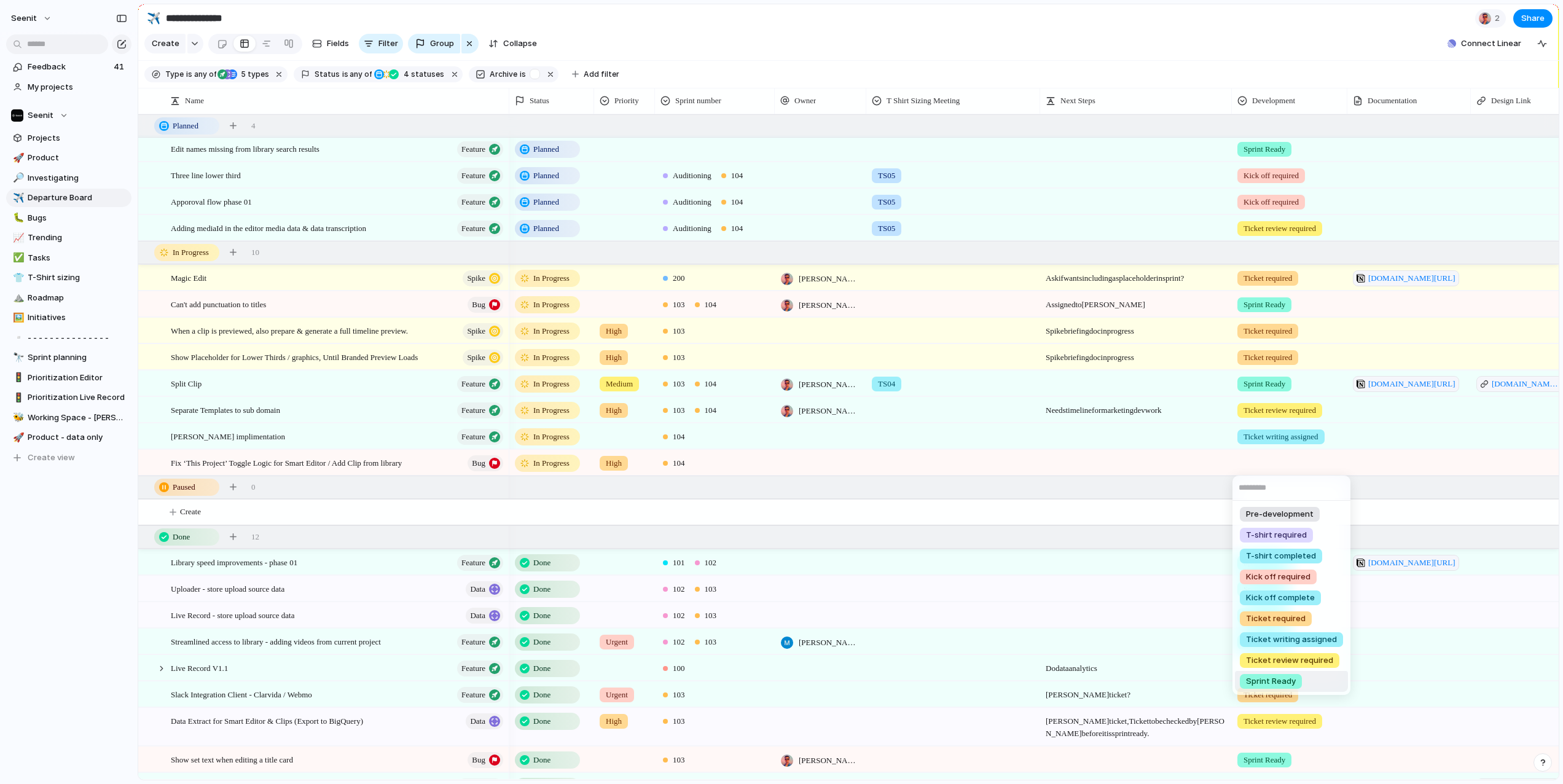
click at [1265, 678] on span "Sprint Ready" at bounding box center [1271, 680] width 50 height 12
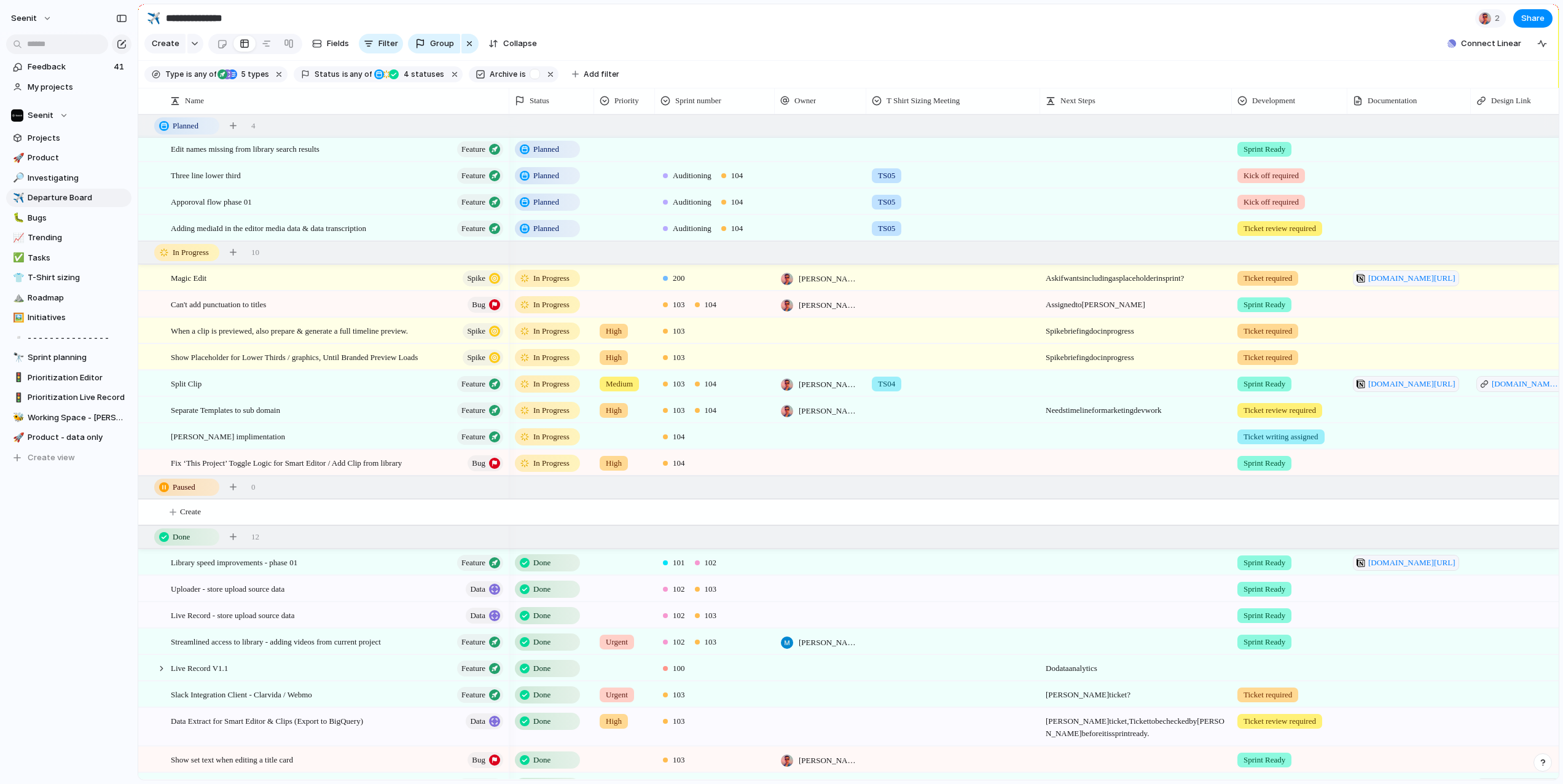
click at [786, 438] on div at bounding box center [820, 435] width 92 height 25
click at [790, 486] on div at bounding box center [788, 486] width 12 height 12
